Goal: Task Accomplishment & Management: Use online tool/utility

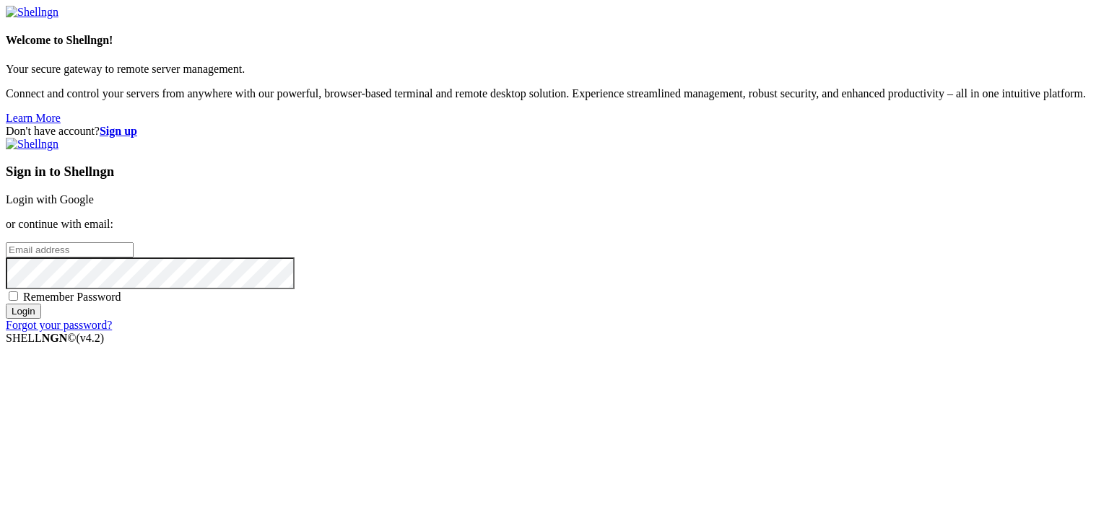
click at [94, 193] on link "Login with Google" at bounding box center [50, 199] width 88 height 12
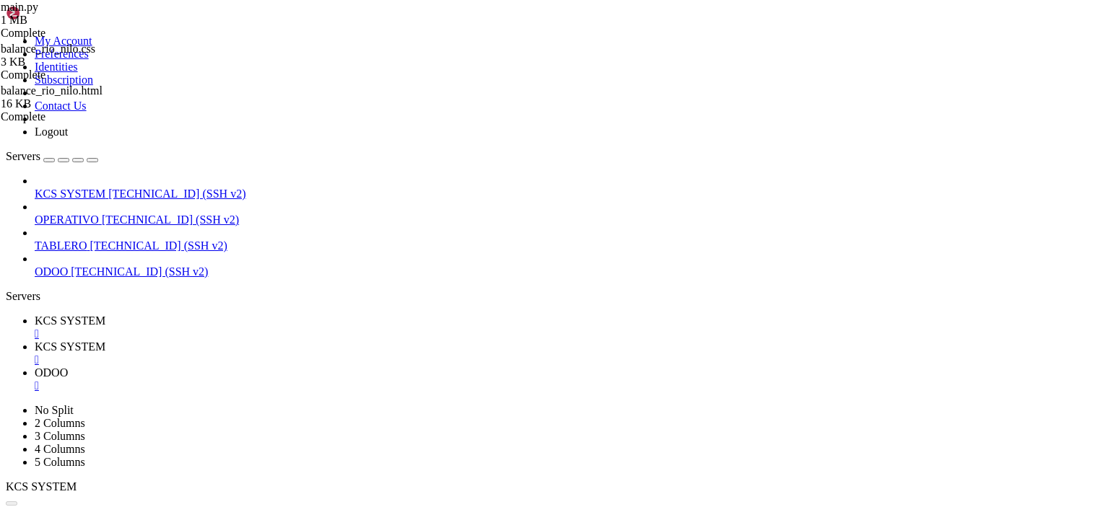
scroll to position [37, 0]
click at [274, 328] on div "" at bounding box center [569, 334] width 1068 height 13
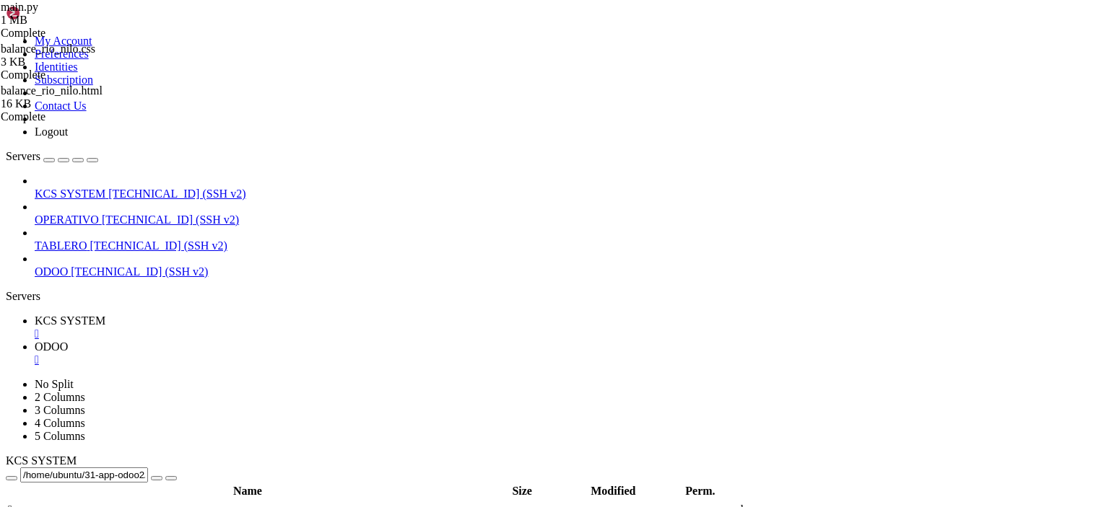
click at [276, 328] on div "" at bounding box center [569, 334] width 1068 height 13
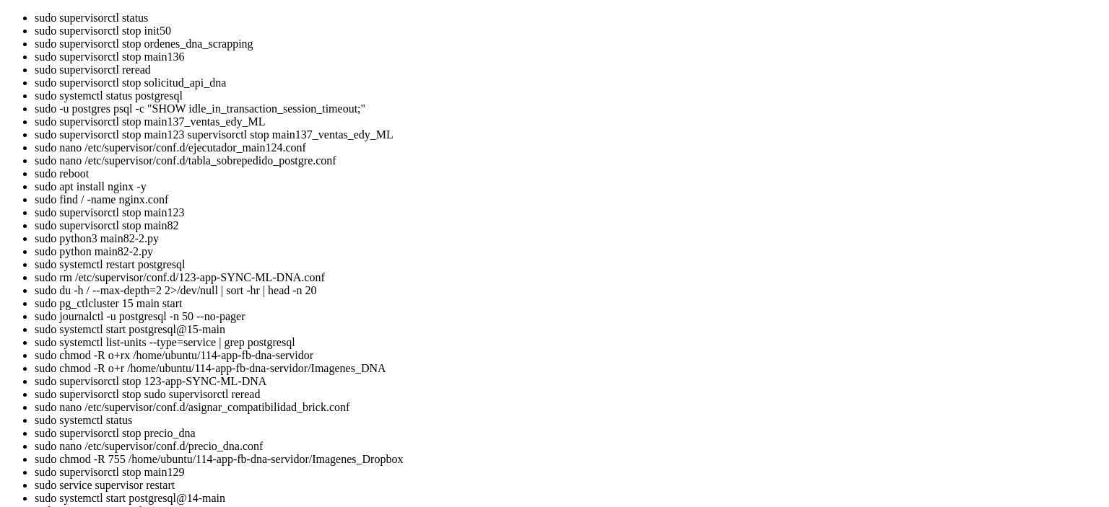
scroll to position [0, 0]
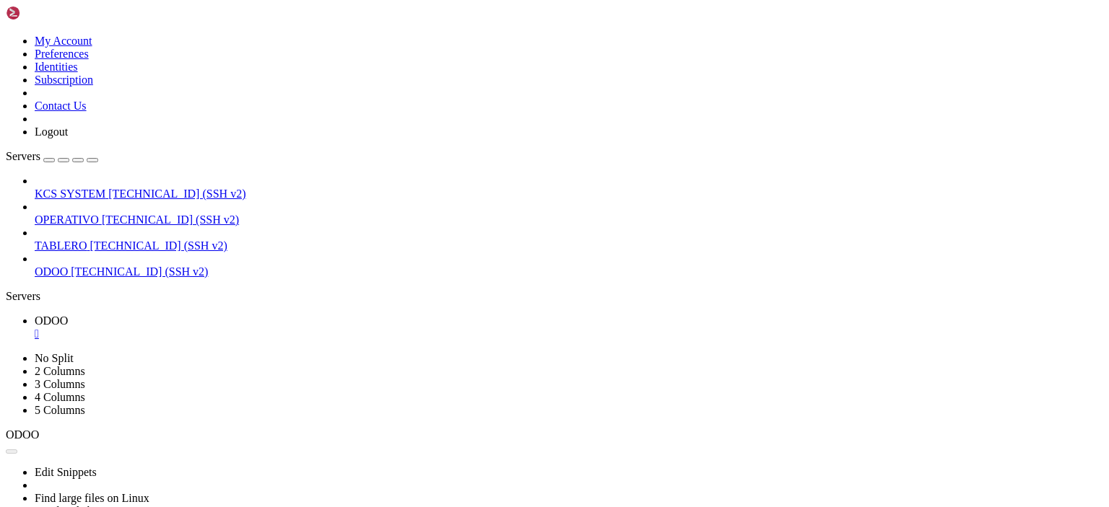
click at [248, 328] on div "" at bounding box center [569, 334] width 1068 height 13
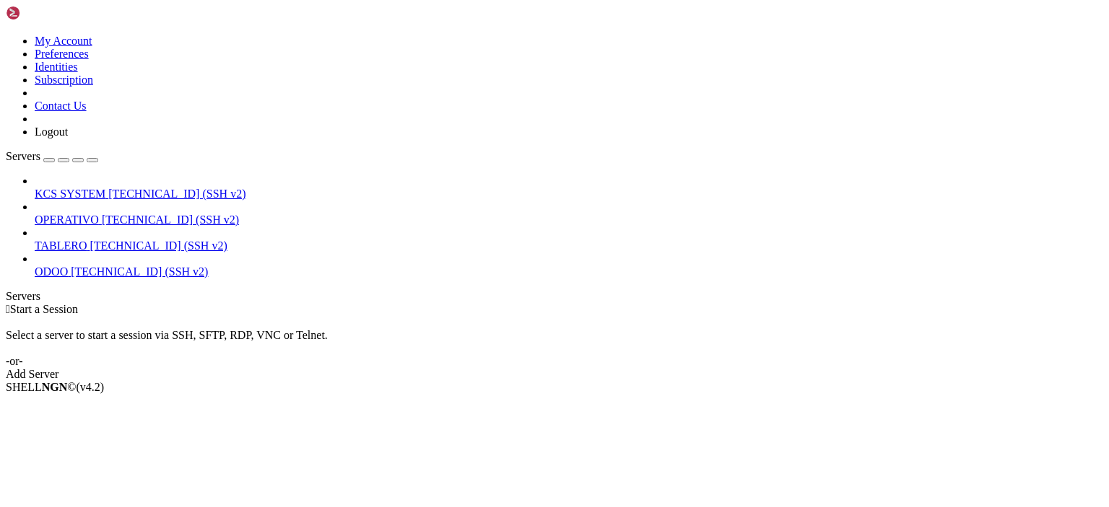
click at [108, 188] on span "[TECHNICAL_ID] (SSH v2)" at bounding box center [176, 194] width 137 height 12
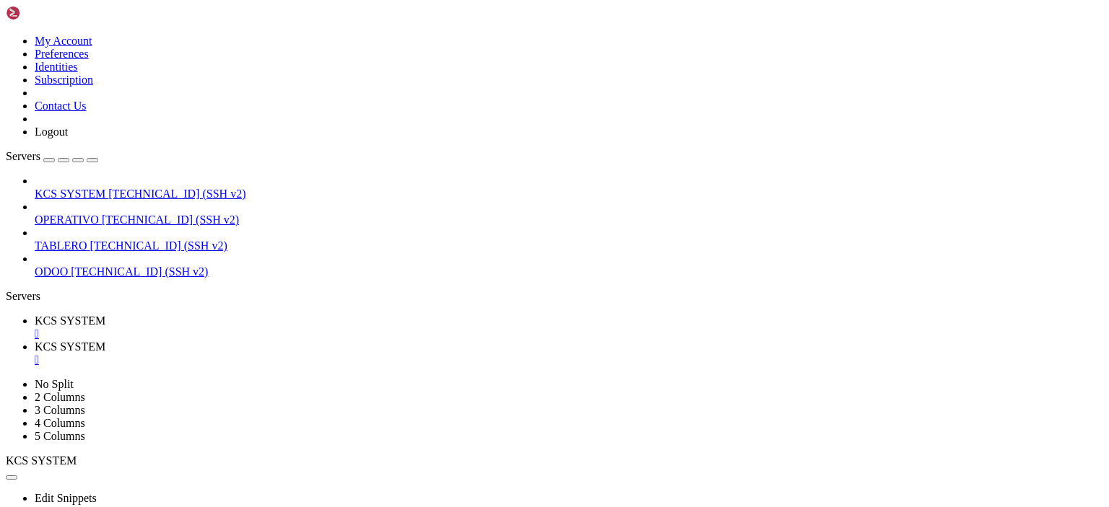
scroll to position [326, 0]
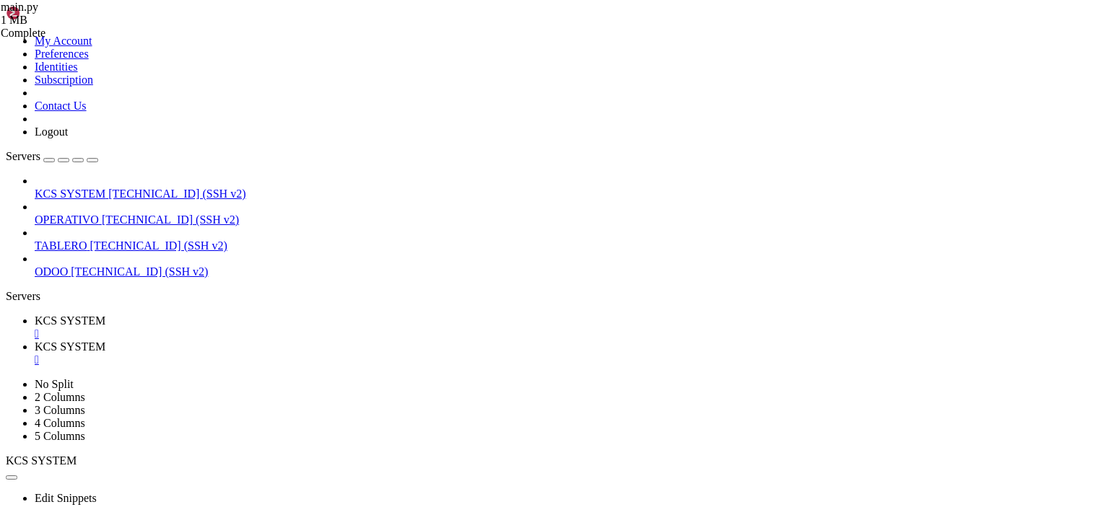
scroll to position [219, 0]
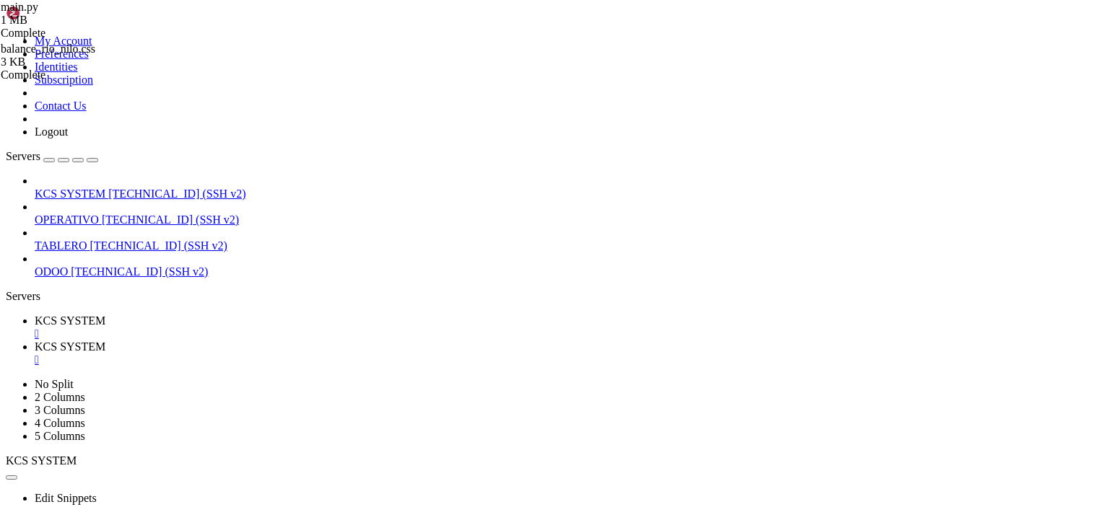
scroll to position [314, 0]
type input "/home/ubuntu/31-app-odoo2/templates"
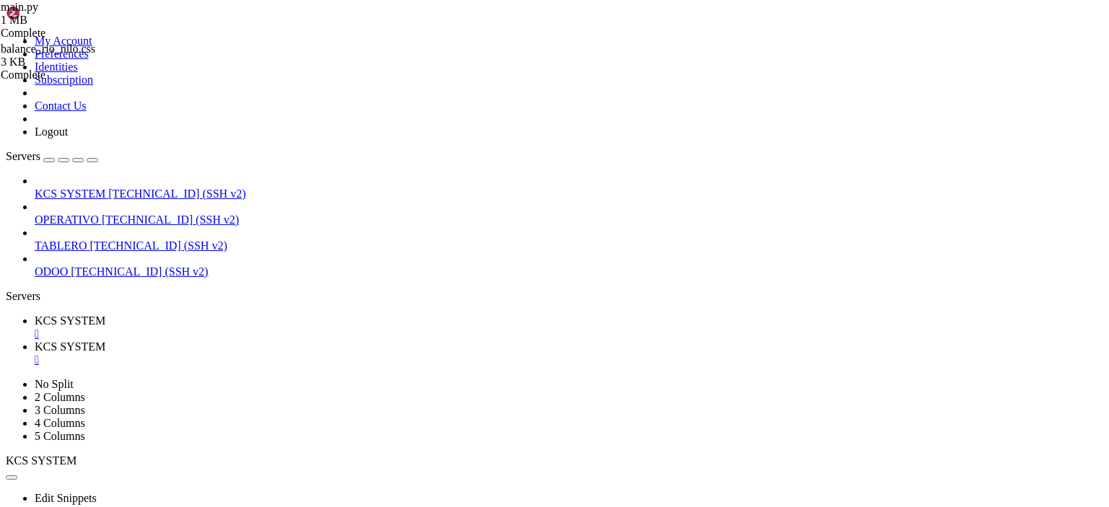
click at [105, 315] on span "KCS SYSTEM" at bounding box center [70, 321] width 71 height 12
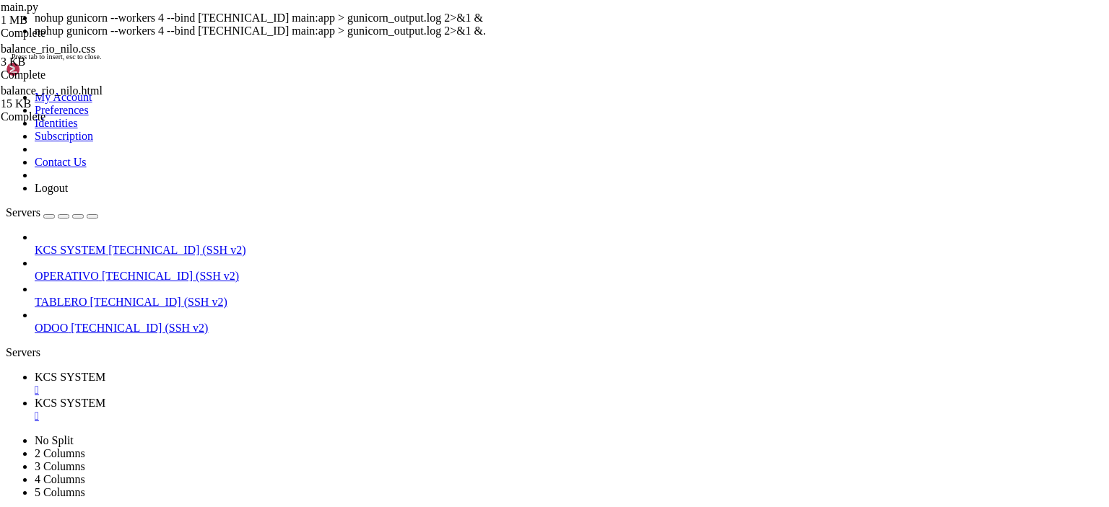
scroll to position [37, 0]
